Goal: Task Accomplishment & Management: Manage account settings

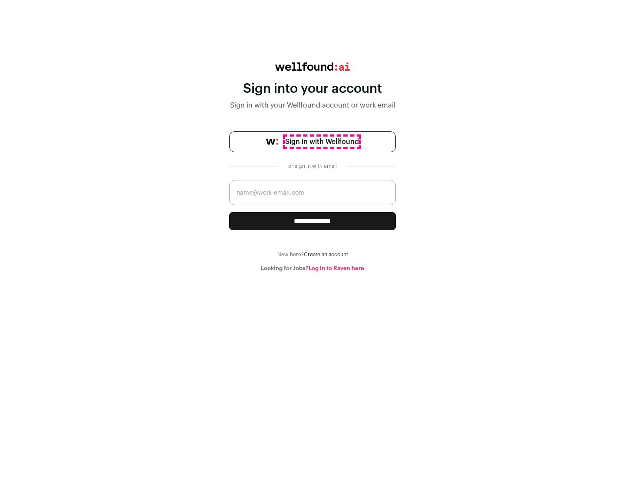
click at [321, 142] on span "Sign in with Wellfound" at bounding box center [322, 142] width 74 height 10
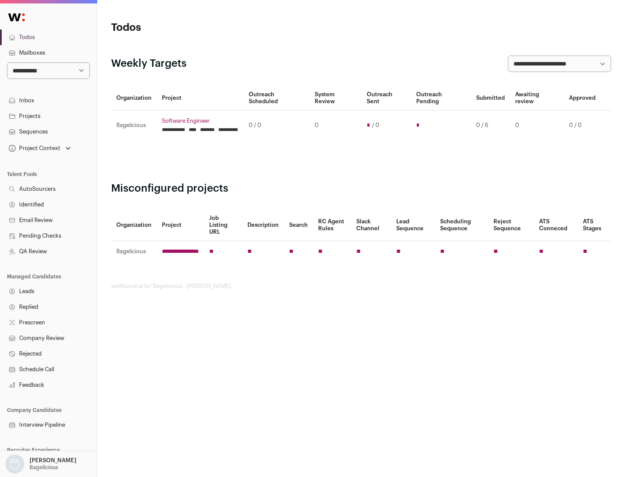
click at [48, 116] on link "Projects" at bounding box center [48, 116] width 97 height 16
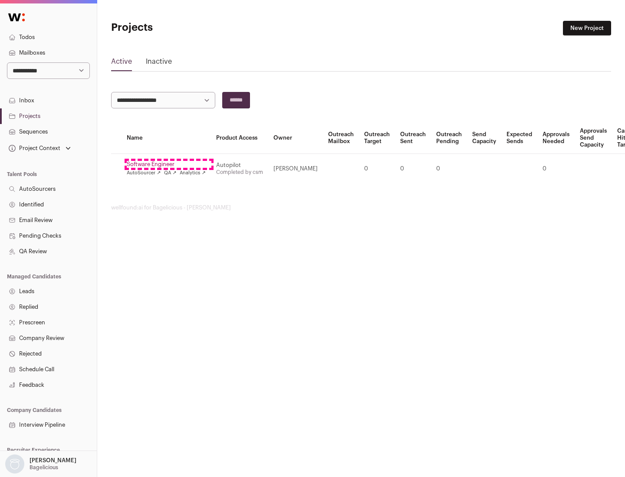
click at [169, 164] on link "Software Engineer" at bounding box center [166, 164] width 79 height 7
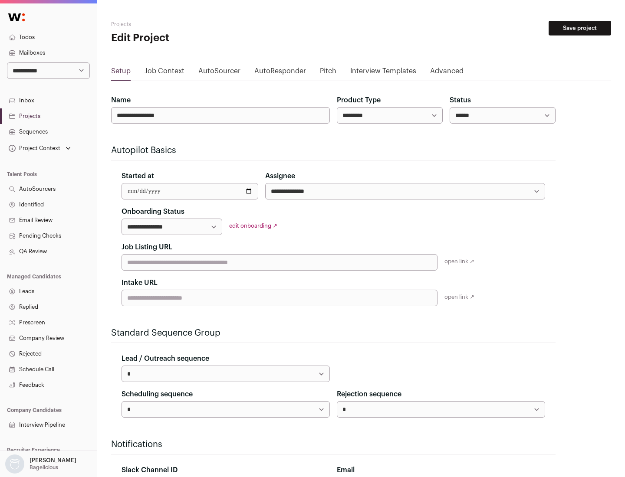
click at [580, 28] on button "Save project" at bounding box center [579, 28] width 62 height 15
